Goal: Task Accomplishment & Management: Use online tool/utility

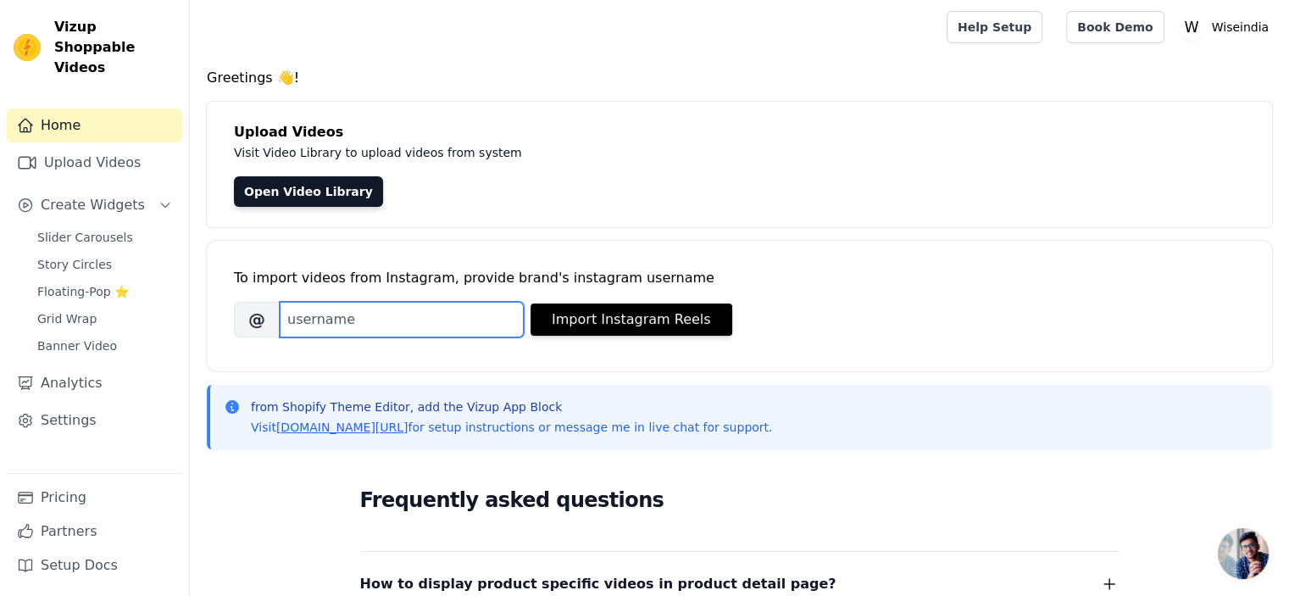
click at [366, 326] on input "Brand's Instagram Username" at bounding box center [402, 320] width 244 height 36
click at [392, 324] on input "Brand's Instagram Username" at bounding box center [402, 320] width 244 height 36
click at [136, 152] on link "Upload Videos" at bounding box center [94, 163] width 175 height 34
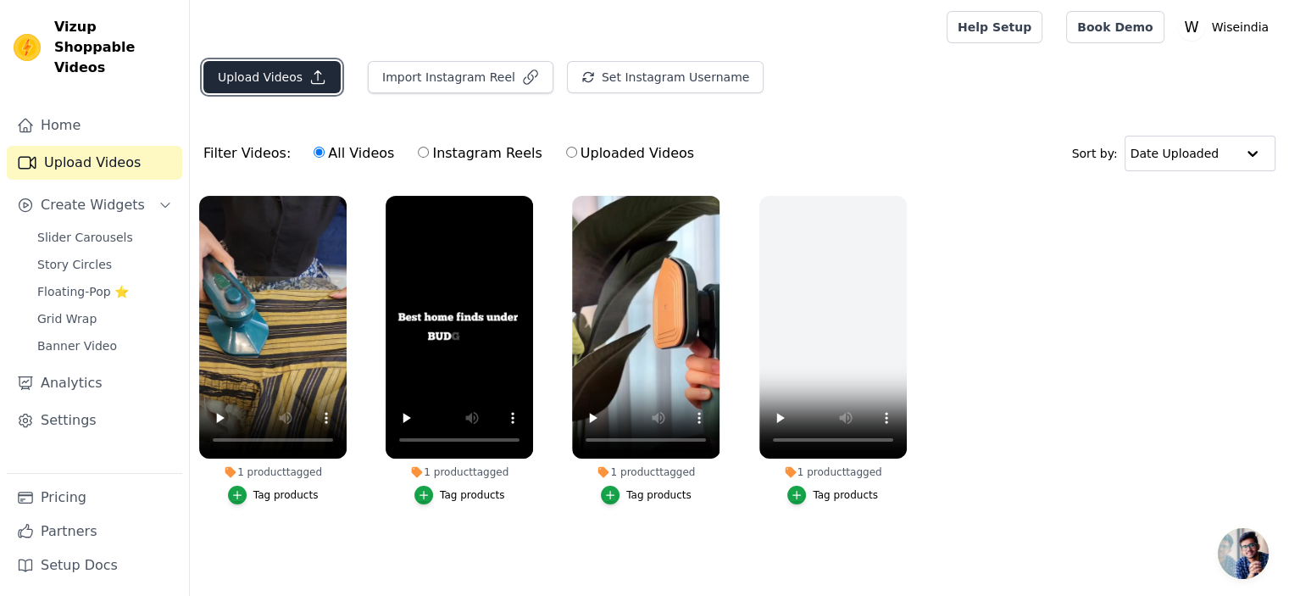
click at [286, 79] on button "Upload Videos" at bounding box center [271, 77] width 137 height 32
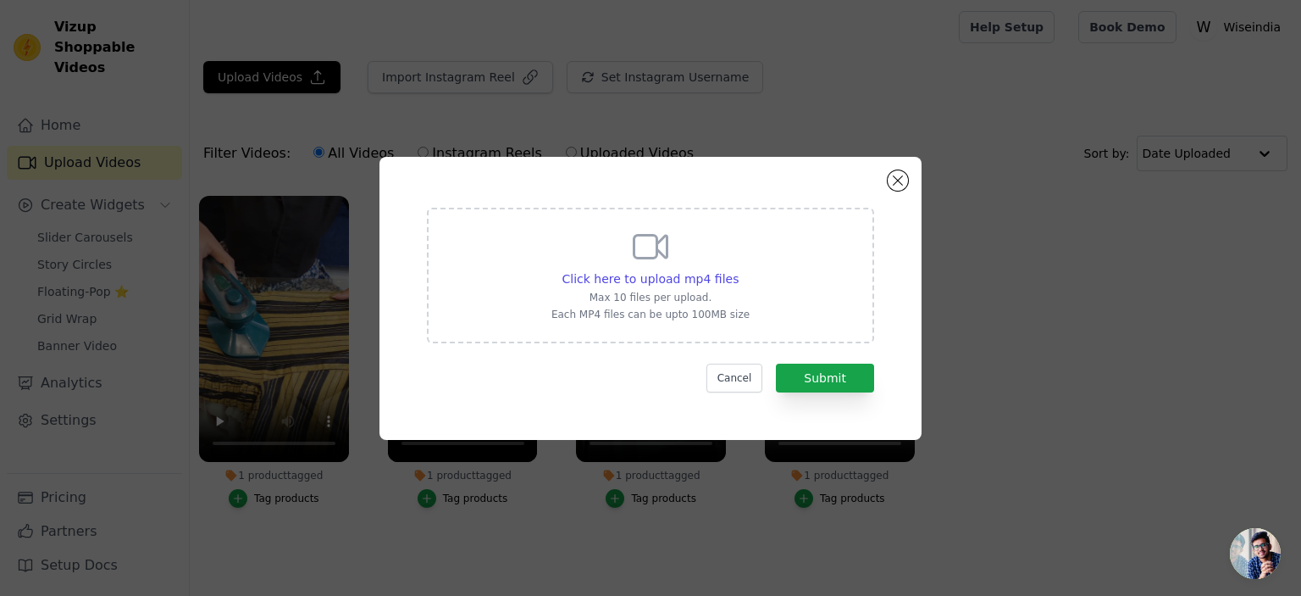
click at [674, 294] on p "Max 10 files per upload." at bounding box center [651, 298] width 198 height 14
click at [738, 270] on input "Click here to upload mp4 files Max 10 files per upload. Each MP4 files can be u…" at bounding box center [738, 269] width 1 height 1
type input "C:\fakepath\AQP_xj0MXmJujgx1ckmagR-mxv-K02NfuBGhQOB9nUtBCkbuvj8NC0nbT9XfOq3K2cg…"
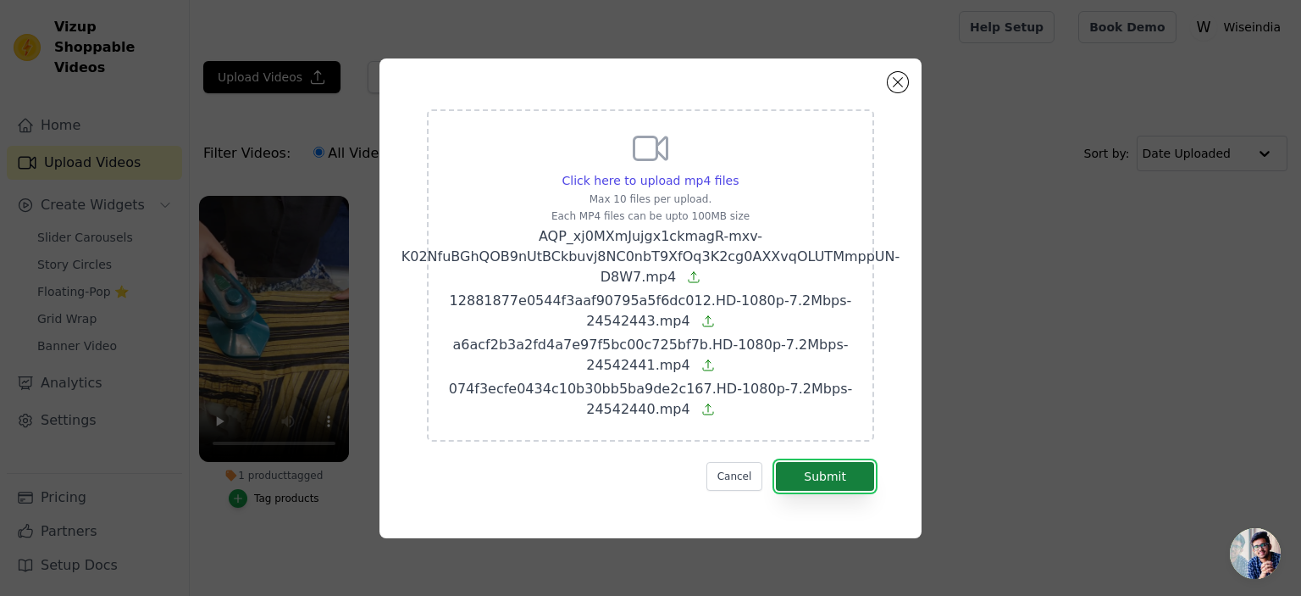
click at [851, 474] on button "Submit" at bounding box center [825, 476] width 98 height 29
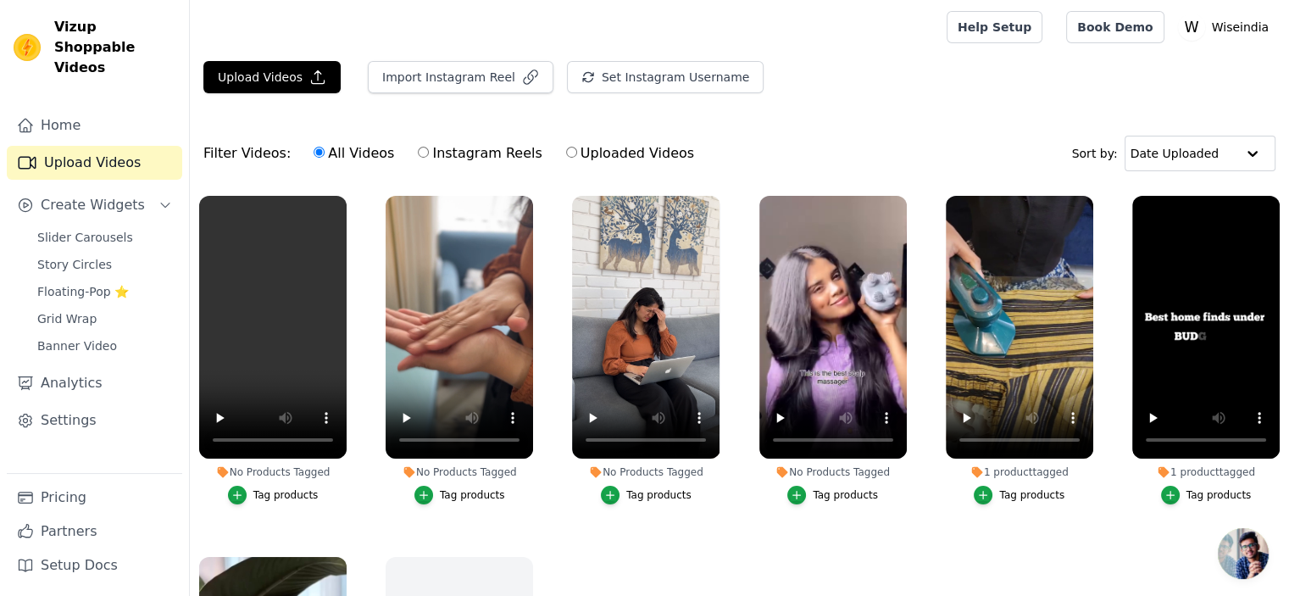
click at [274, 488] on div "Tag products" at bounding box center [285, 495] width 65 height 14
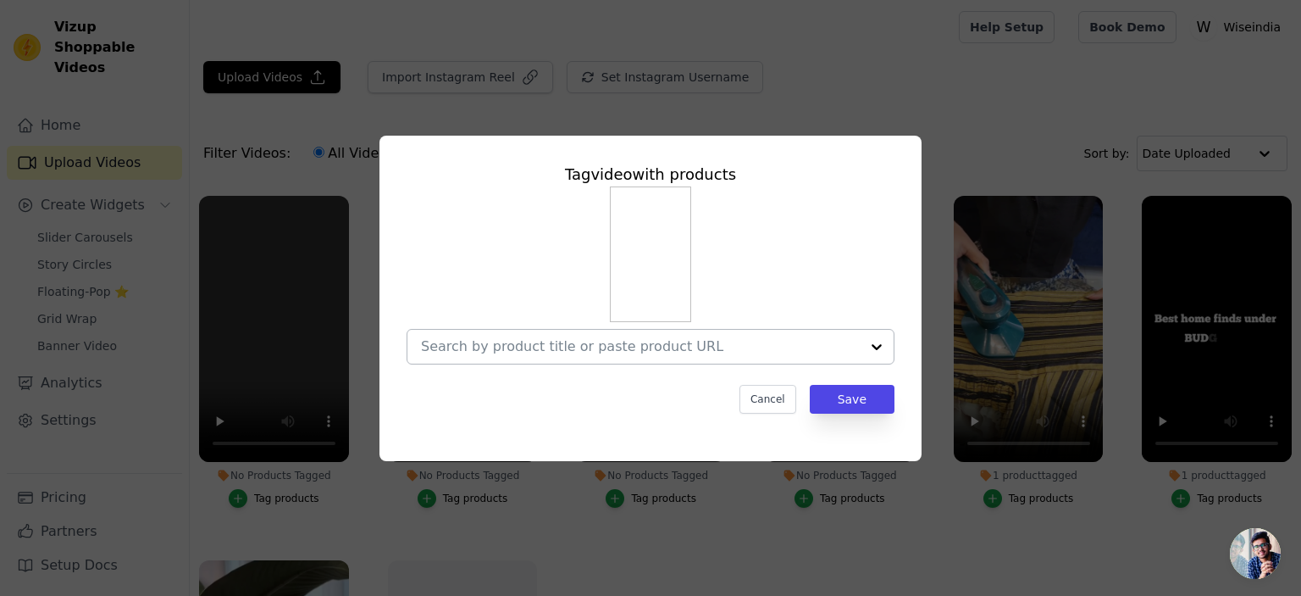
click at [498, 352] on input "No Products Tagged Tag video with products Cancel Save Tag products" at bounding box center [640, 346] width 439 height 16
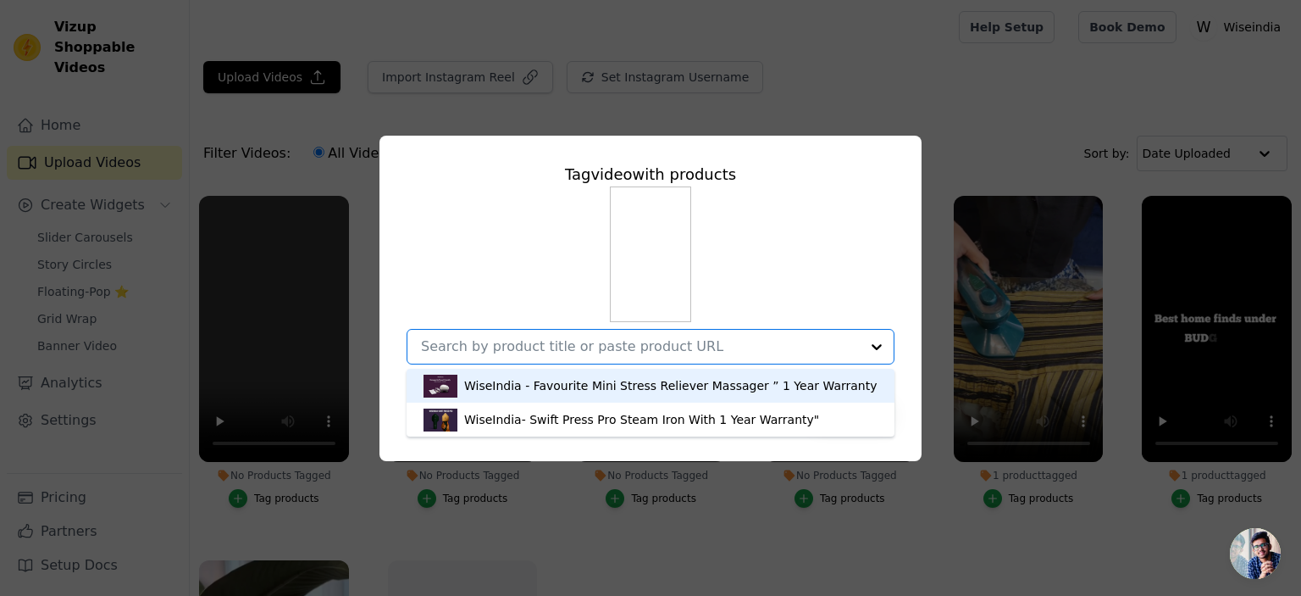
click at [585, 386] on div "WiseIndia - Favourite Mini Stress Reliever Massager ” 1 Year Warranty" at bounding box center [670, 385] width 413 height 17
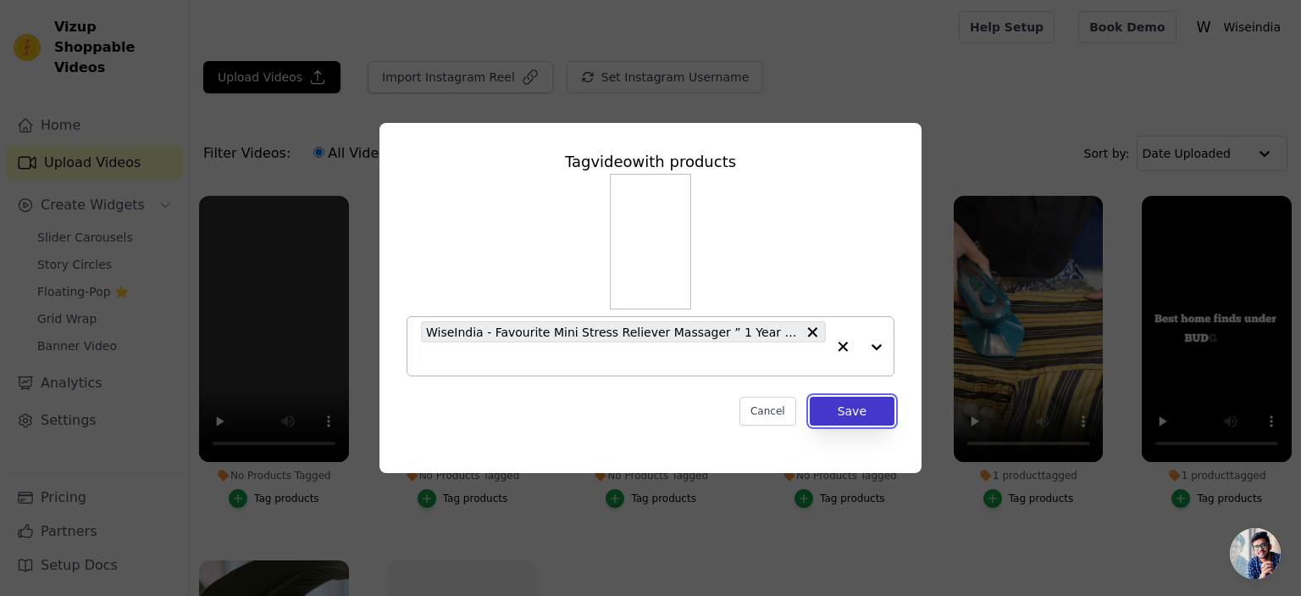
click at [847, 412] on button "Save" at bounding box center [852, 410] width 85 height 29
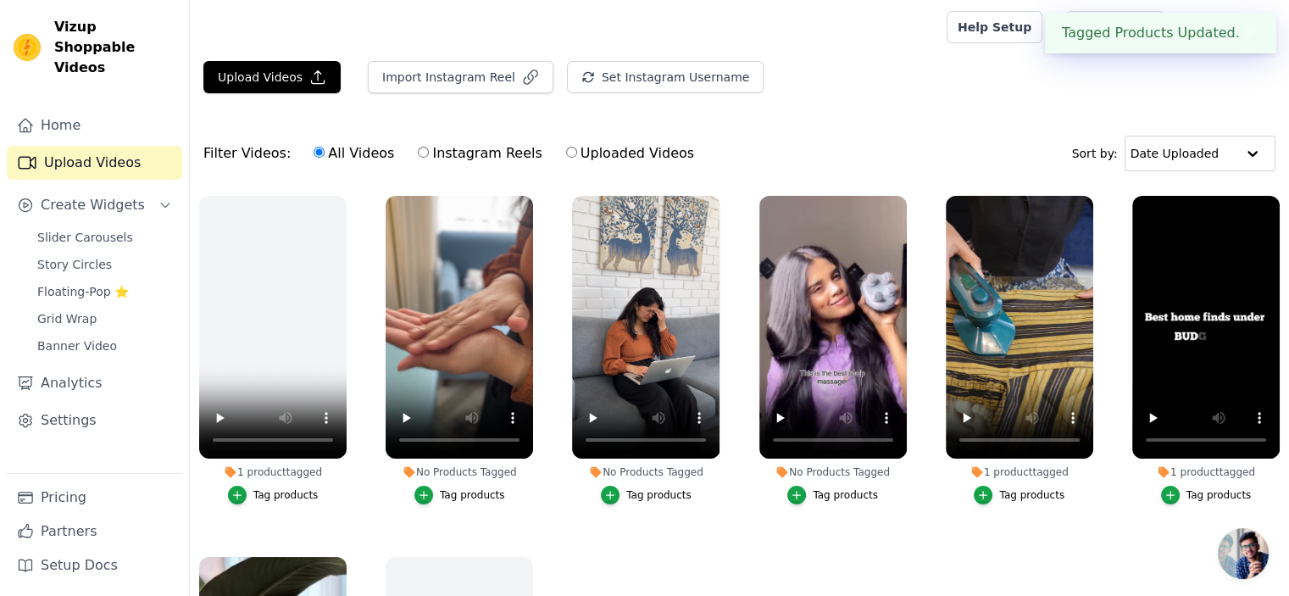
click at [452, 488] on div "Tag products" at bounding box center [472, 495] width 65 height 14
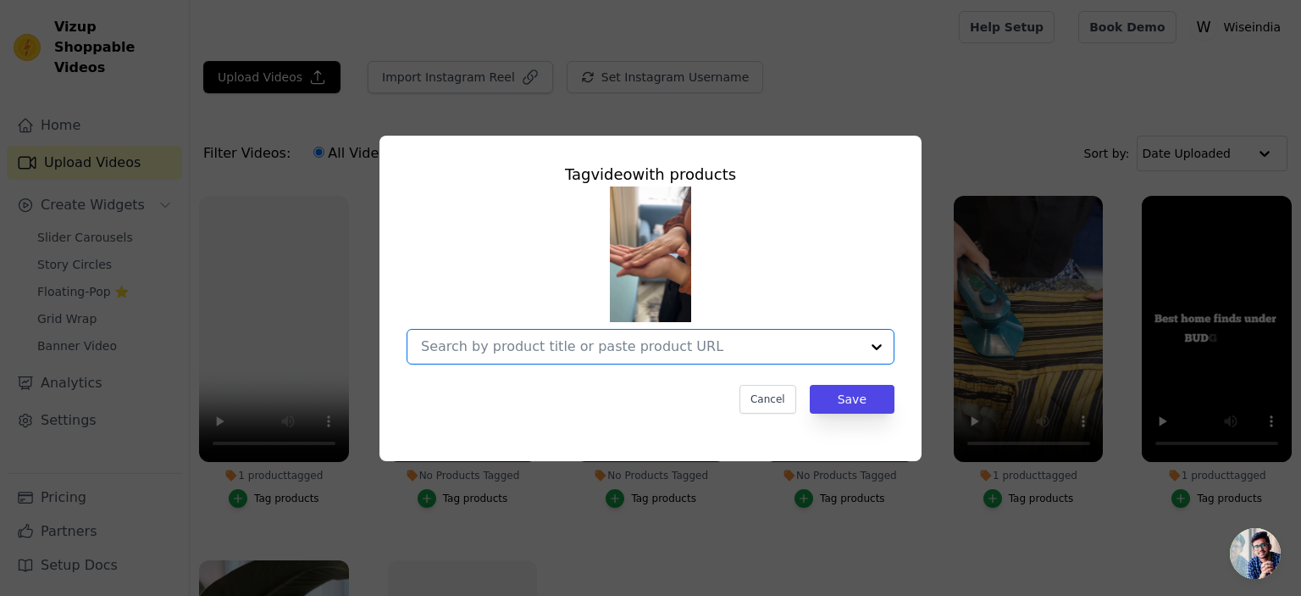
click at [585, 349] on input "No Products Tagged Tag video with products Option undefined, selected. Select i…" at bounding box center [640, 346] width 439 height 16
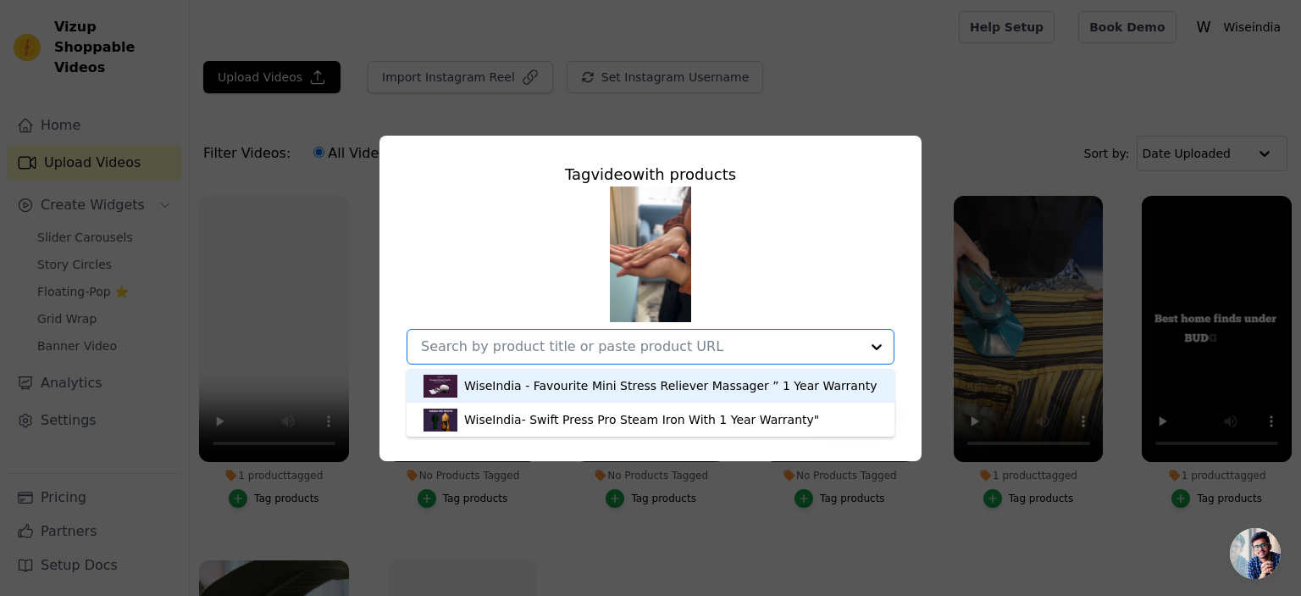
click at [556, 375] on div "WiseIndia - Favourite Mini Stress Reliever Massager ” 1 Year Warranty" at bounding box center [651, 386] width 454 height 34
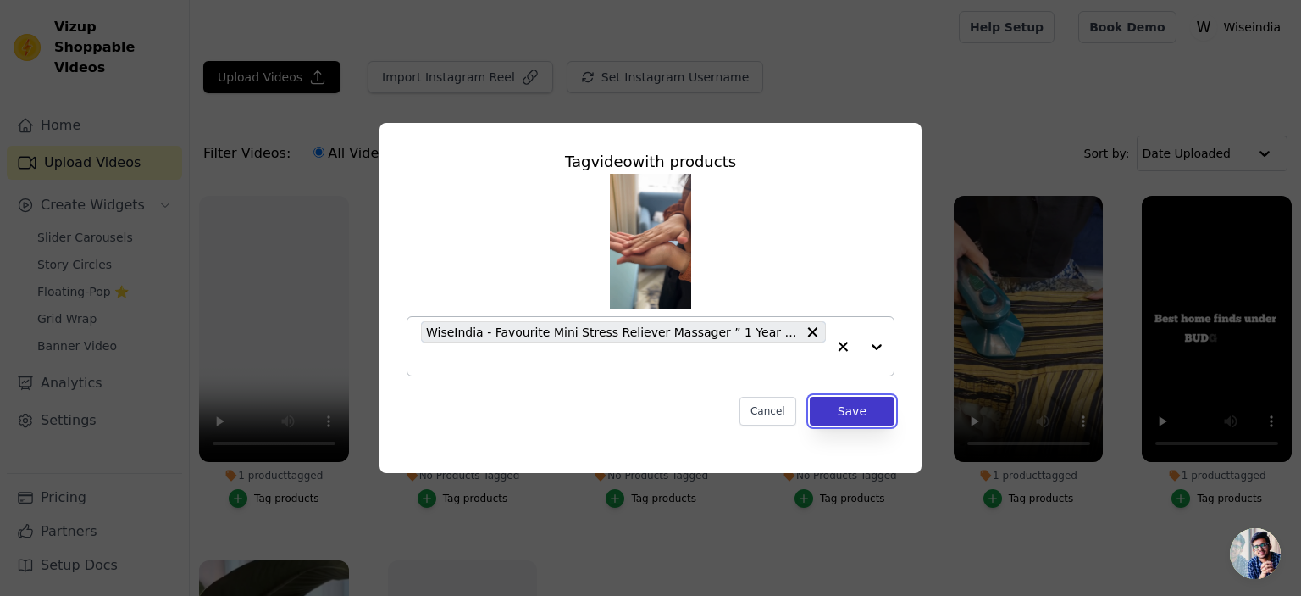
click at [864, 413] on button "Save" at bounding box center [852, 410] width 85 height 29
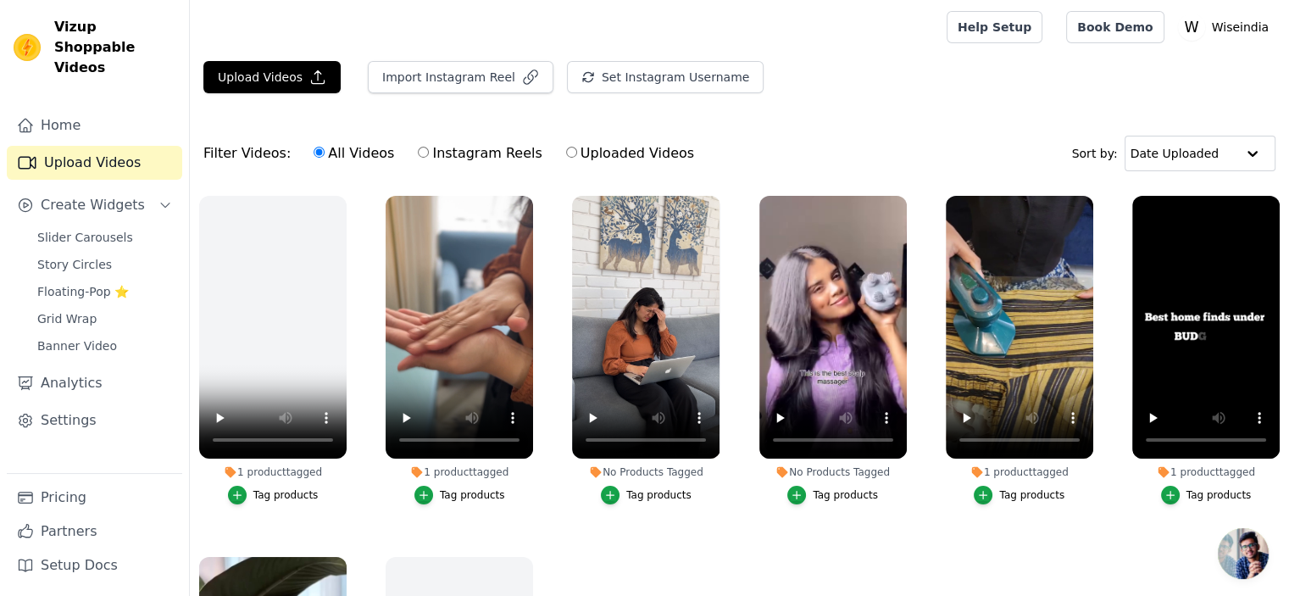
click at [821, 496] on div "Tag products" at bounding box center [844, 495] width 65 height 14
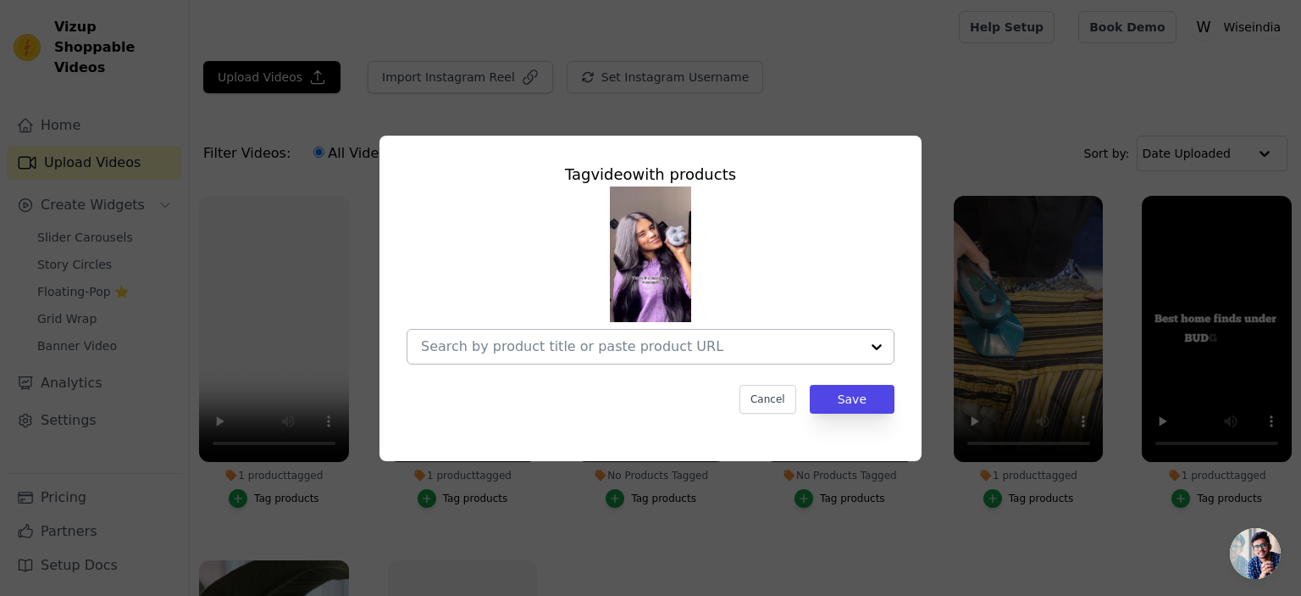
click at [704, 359] on div at bounding box center [640, 347] width 439 height 34
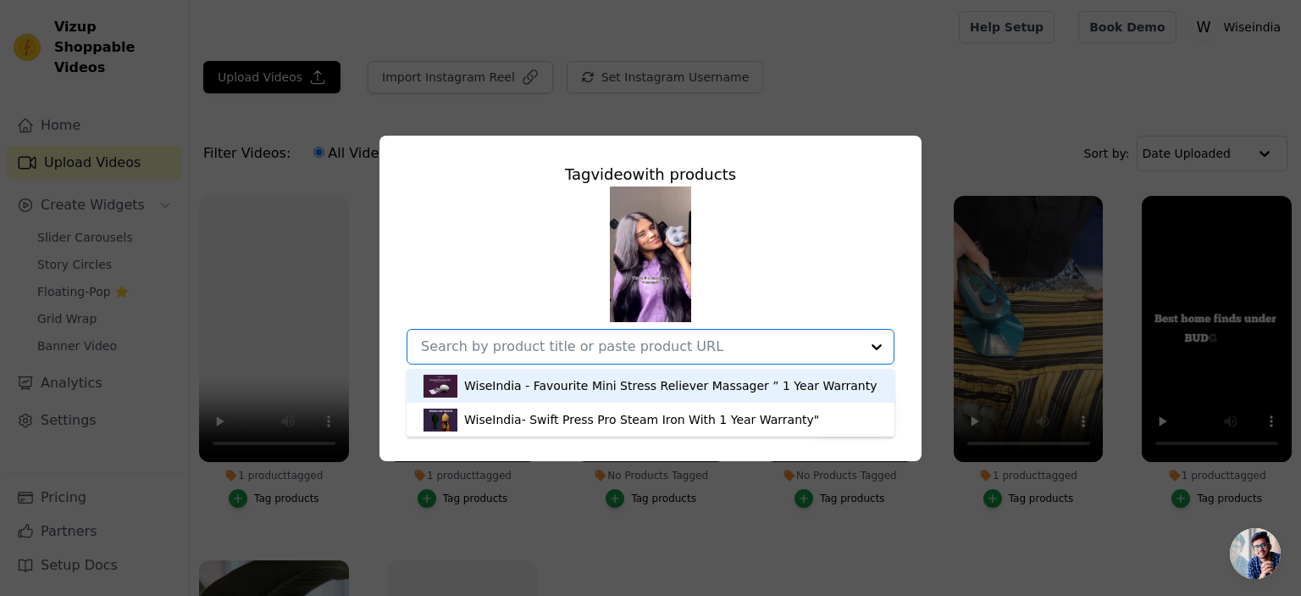
click at [668, 380] on div "WiseIndia - Favourite Mini Stress Reliever Massager ” 1 Year Warranty" at bounding box center [670, 385] width 413 height 17
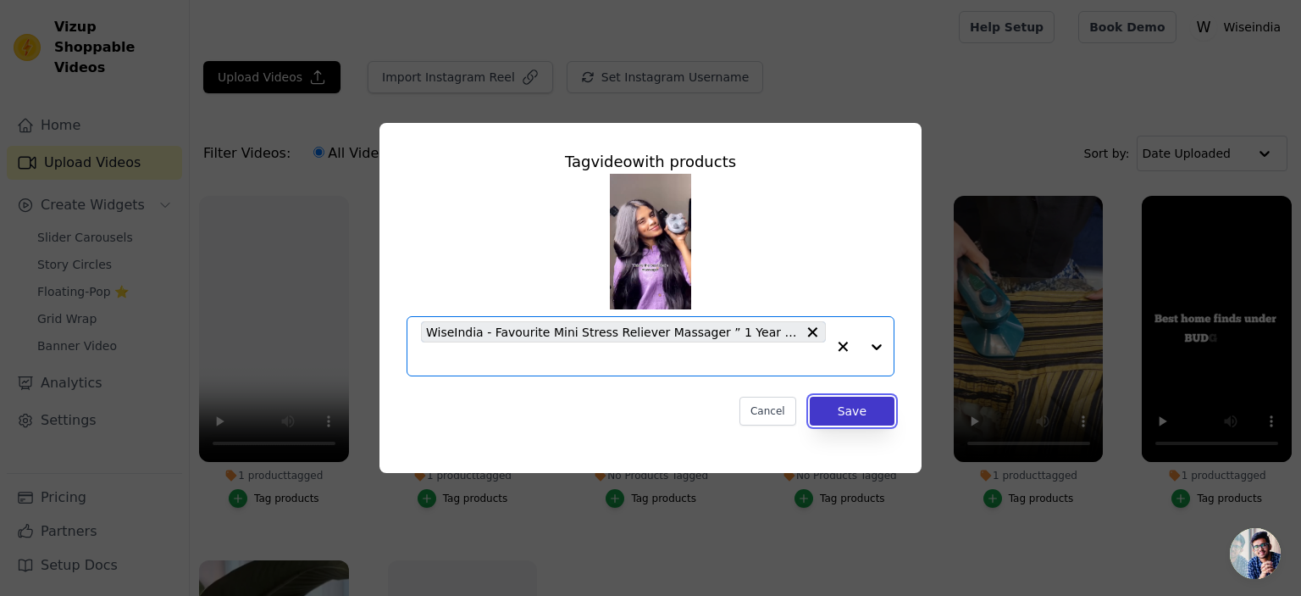
click at [837, 413] on button "Save" at bounding box center [852, 410] width 85 height 29
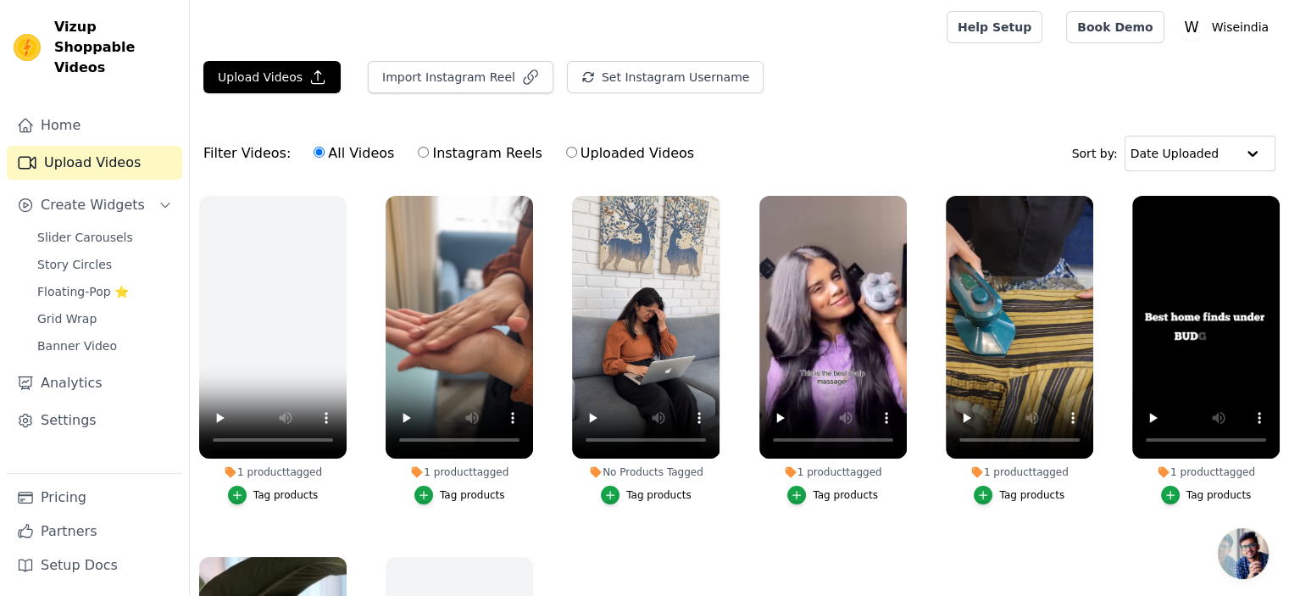
click at [627, 492] on div "Tag products" at bounding box center [658, 495] width 65 height 14
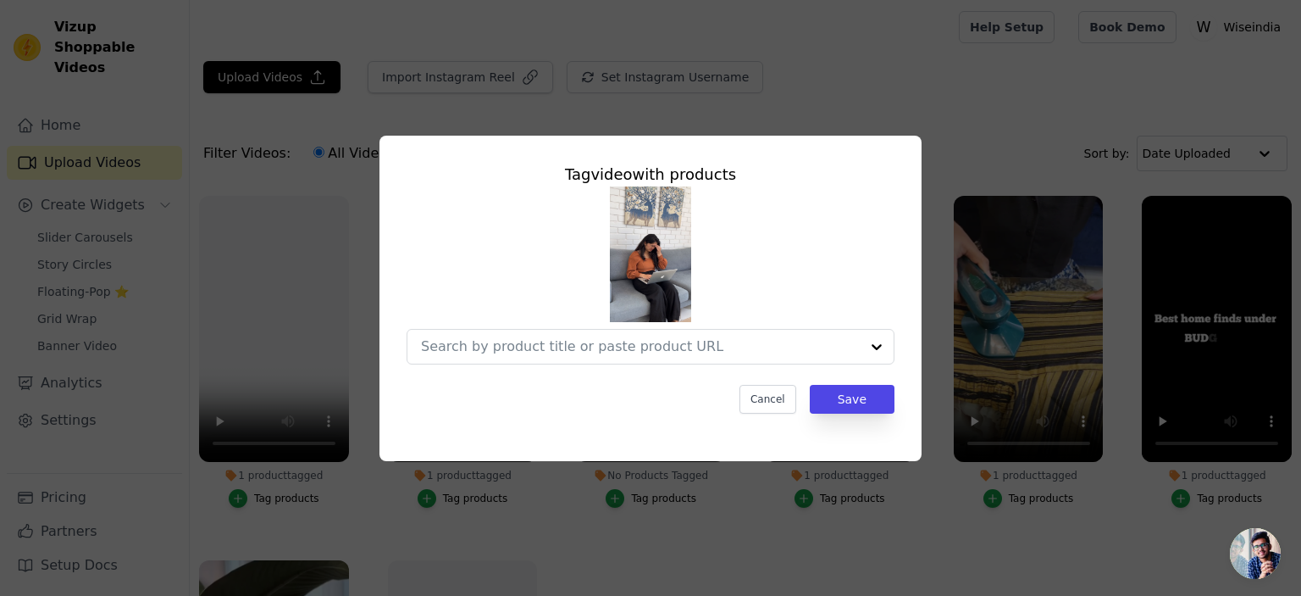
click at [794, 377] on div "Tag video with products Cancel Save" at bounding box center [650, 288] width 515 height 278
click at [780, 399] on button "Cancel" at bounding box center [768, 399] width 57 height 29
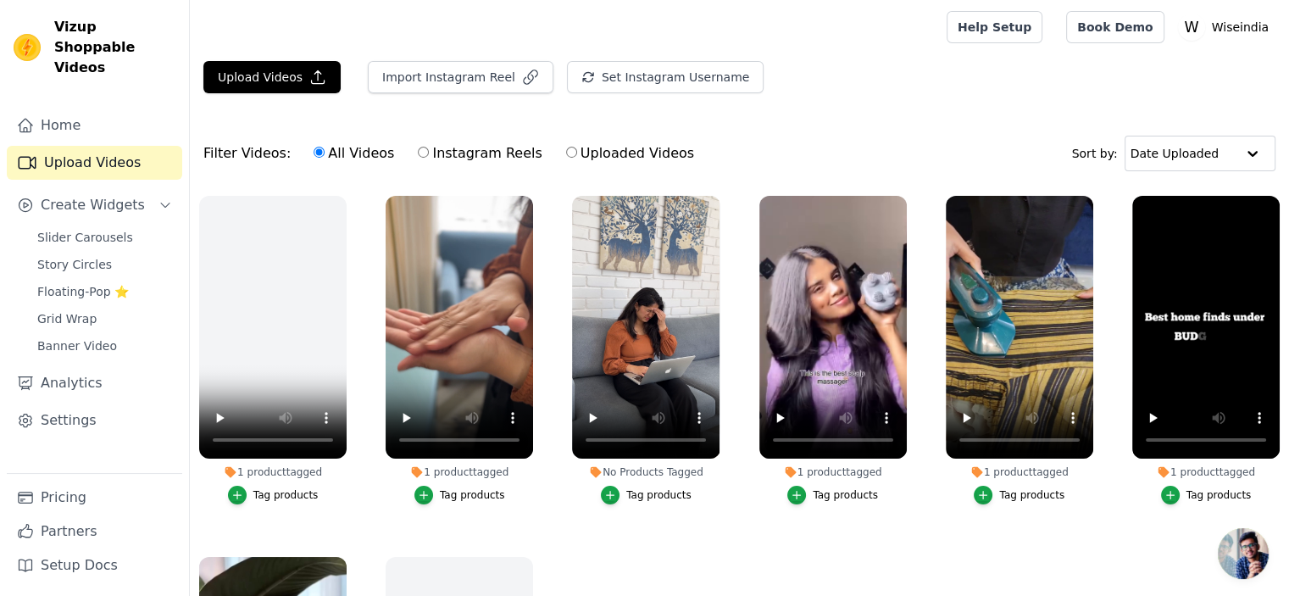
click at [631, 496] on div "Tag products" at bounding box center [658, 495] width 65 height 14
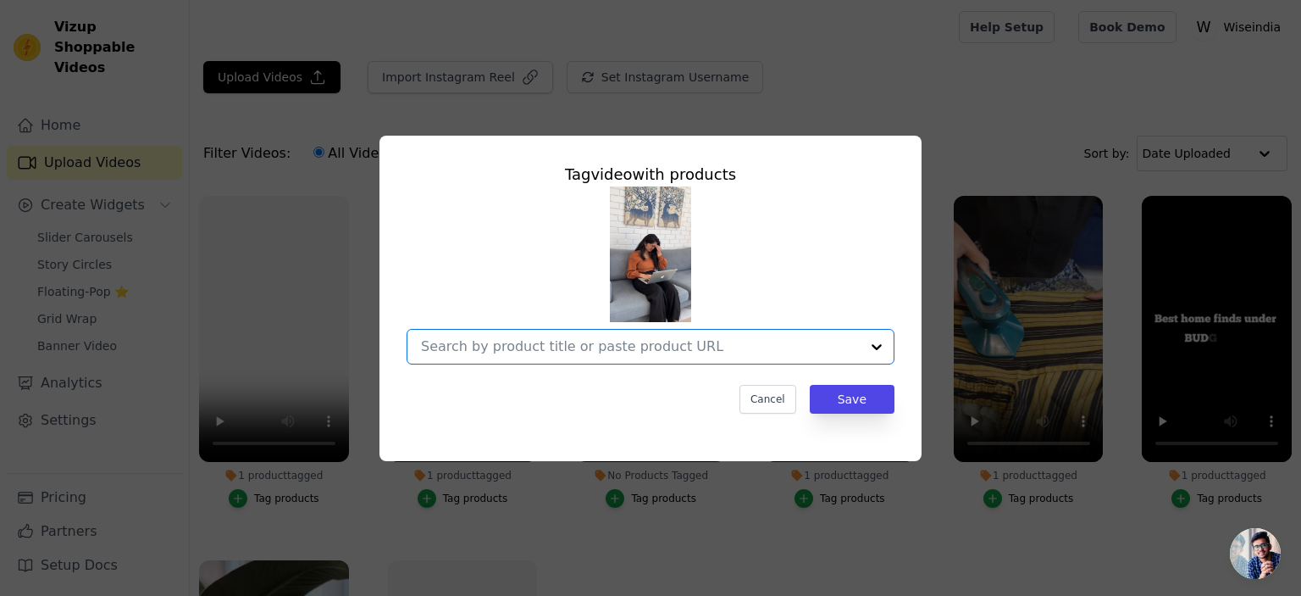
click at [613, 354] on input "No Products Tagged Tag video with products Option undefined, selected. Select i…" at bounding box center [640, 346] width 439 height 16
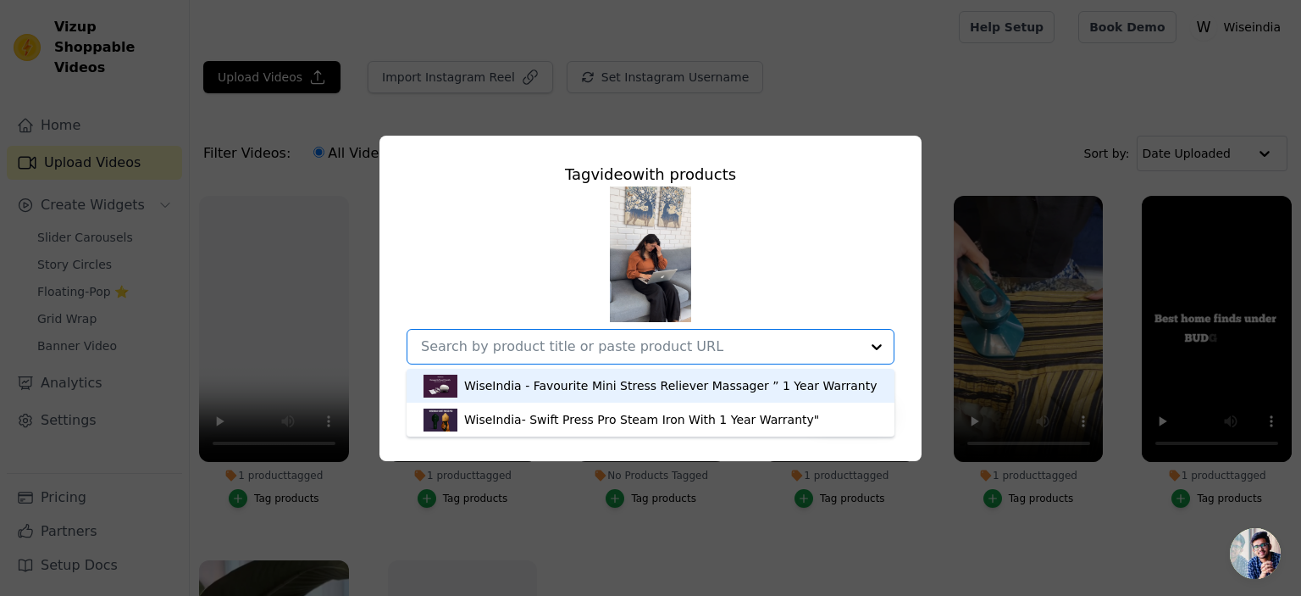
click at [596, 381] on div "WiseIndia - Favourite Mini Stress Reliever Massager ” 1 Year Warranty" at bounding box center [670, 385] width 413 height 17
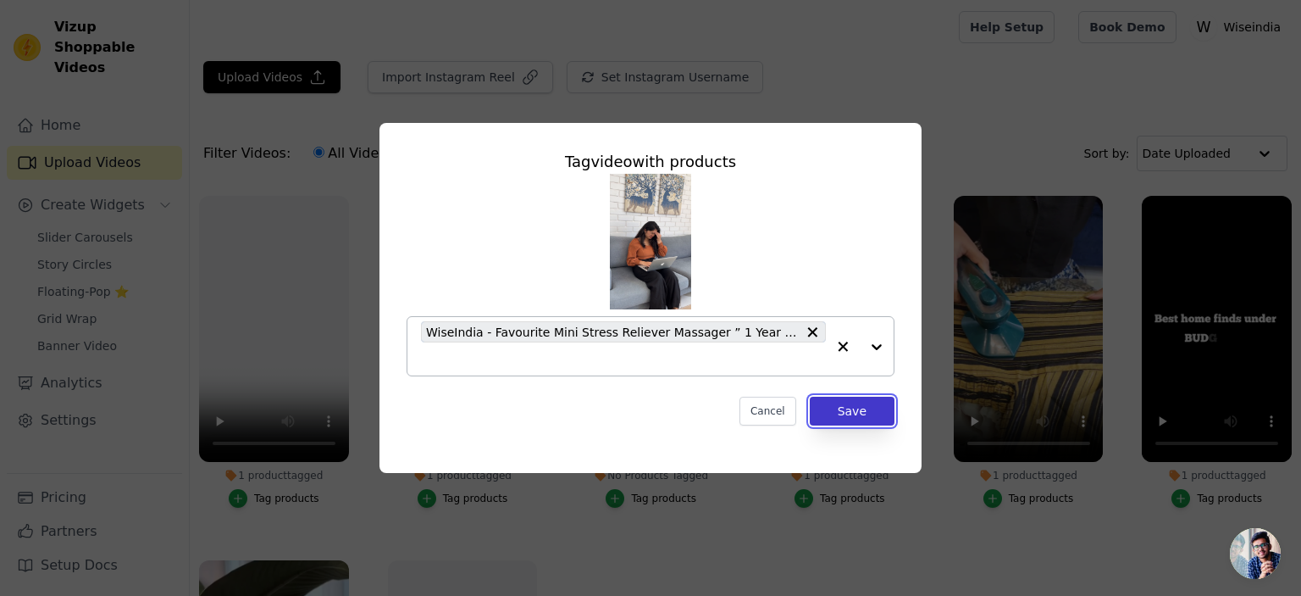
click at [828, 402] on button "Save" at bounding box center [852, 410] width 85 height 29
